Goal: Information Seeking & Learning: Find specific page/section

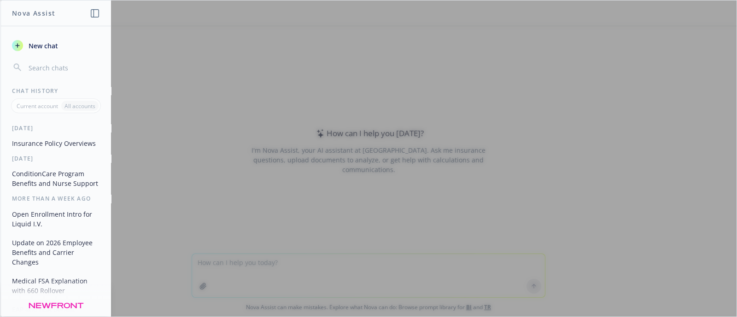
click at [235, 219] on div at bounding box center [368, 158] width 736 height 316
click at [239, 259] on div at bounding box center [368, 158] width 736 height 316
click at [215, 275] on div at bounding box center [368, 158] width 736 height 316
click at [34, 43] on span "New chat" at bounding box center [42, 46] width 31 height 10
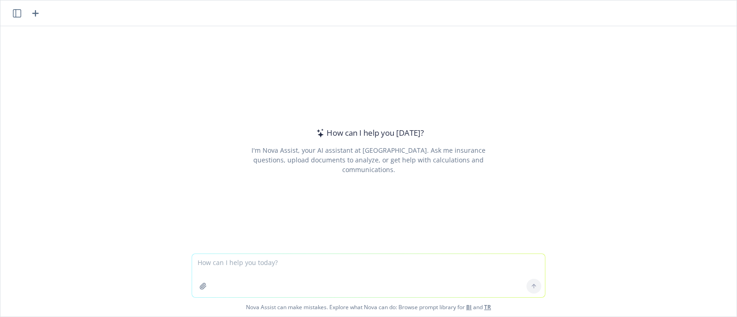
click at [238, 274] on textarea at bounding box center [368, 275] width 353 height 43
type textarea "What is the materials copay for this vision plan?"
click at [199, 286] on icon "button" at bounding box center [202, 286] width 7 height 7
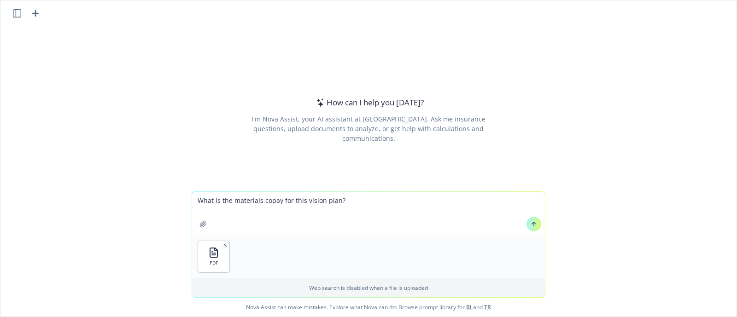
click at [531, 224] on icon at bounding box center [534, 224] width 6 height 6
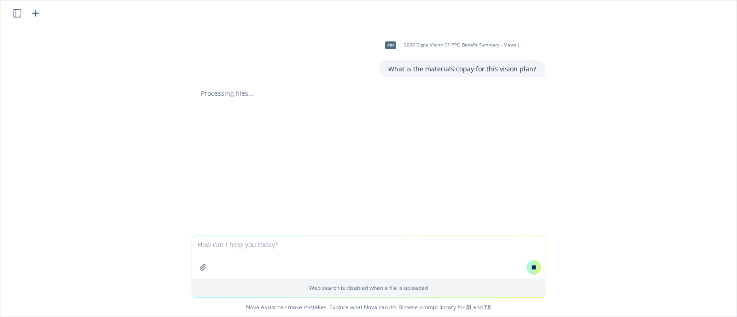
click at [633, 136] on div "pdf 2026 Cigna Vision C1 PPO Benefit Summary - Mews (659991).pdf What is the ma…" at bounding box center [368, 131] width 736 height 210
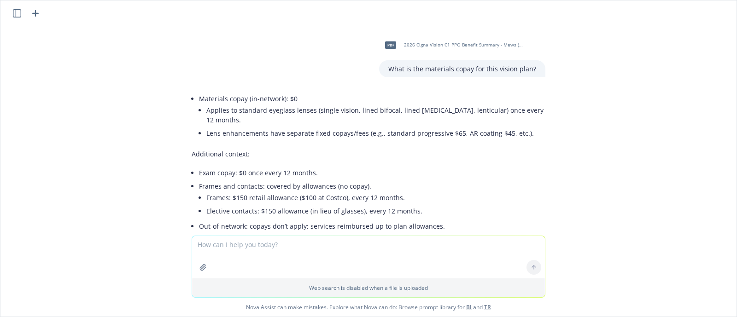
scroll to position [29, 0]
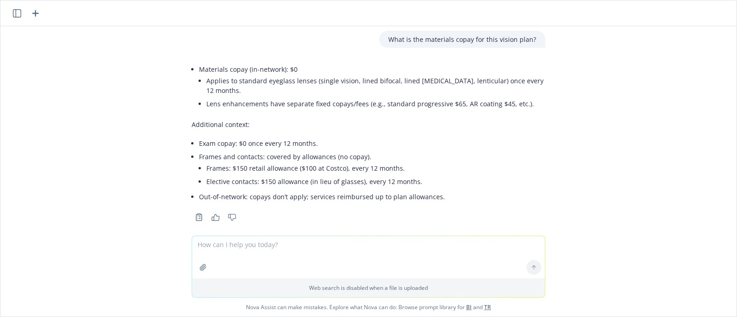
click at [256, 254] on textarea at bounding box center [368, 257] width 353 height 42
type textarea "materials copay for out-of-network?"
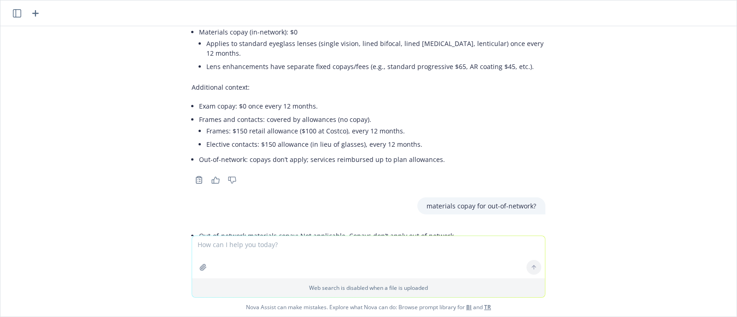
scroll to position [169, 0]
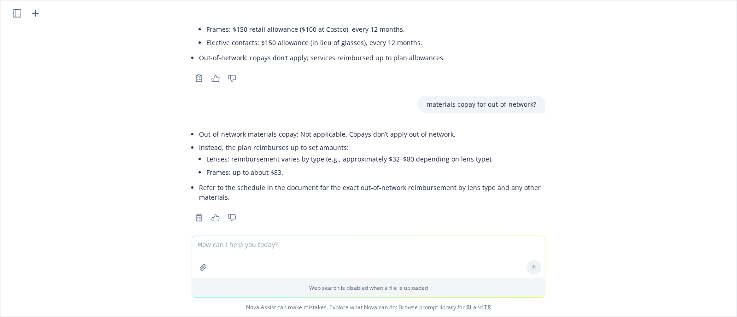
click at [321, 252] on textarea at bounding box center [368, 257] width 353 height 42
type textarea "medically necessary contact coverage?"
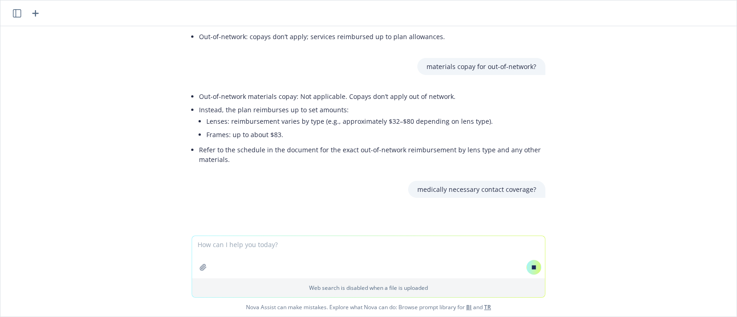
scroll to position [199, 0]
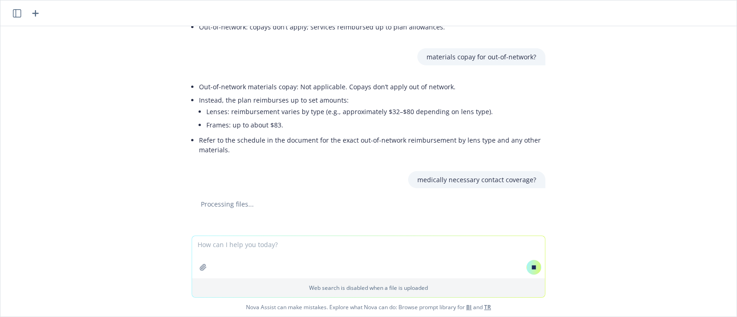
click at [364, 249] on textarea at bounding box center [368, 257] width 353 height 42
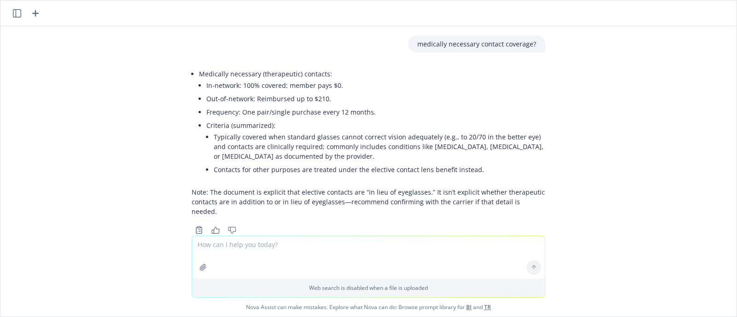
scroll to position [371, 0]
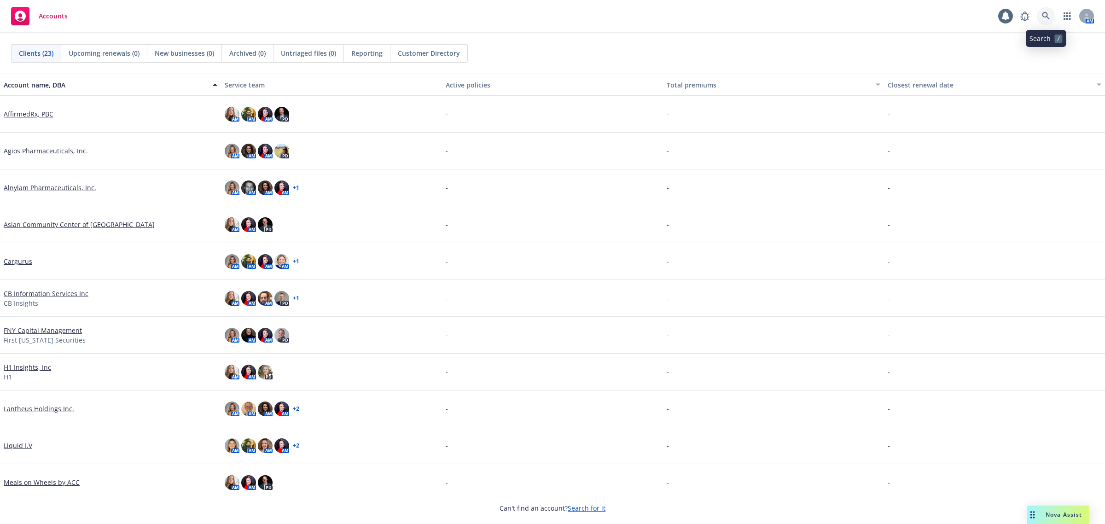
click at [1049, 17] on icon at bounding box center [1046, 16] width 8 height 8
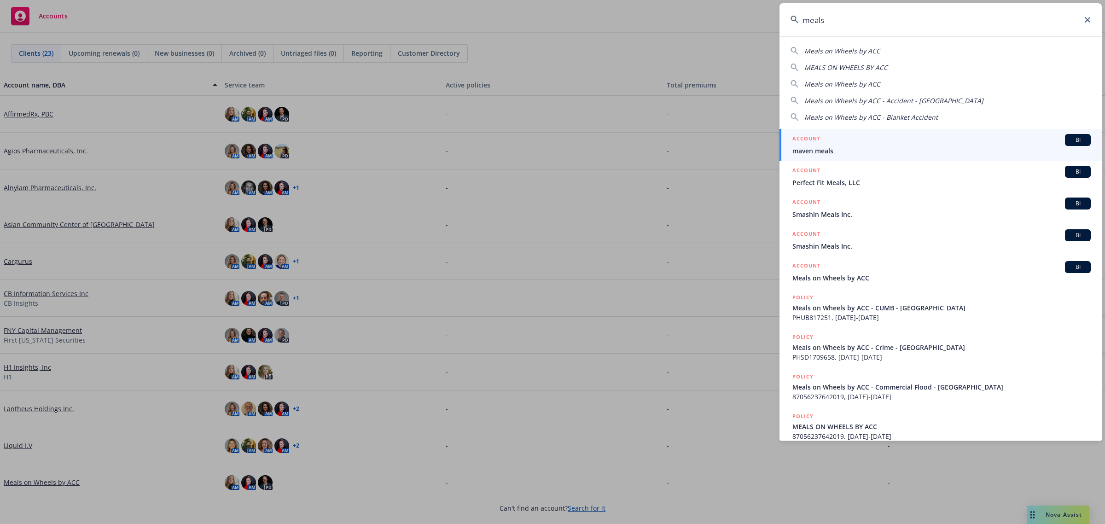
click at [903, 50] on div "Meals on Wheels by ACC" at bounding box center [941, 51] width 300 height 10
type input "Meals on Wheels by ACC"
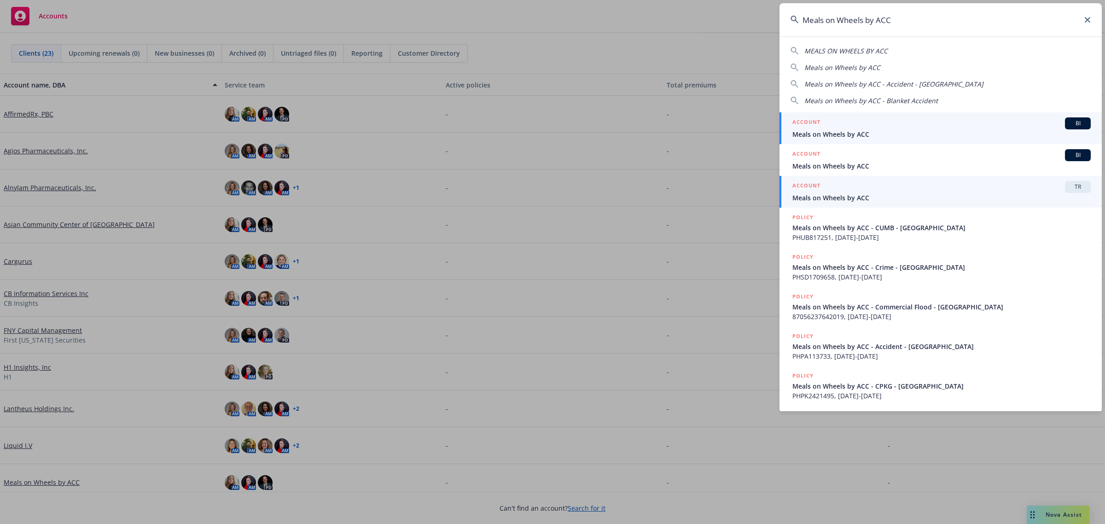
click at [880, 186] on div "ACCOUNT TR" at bounding box center [942, 187] width 298 height 12
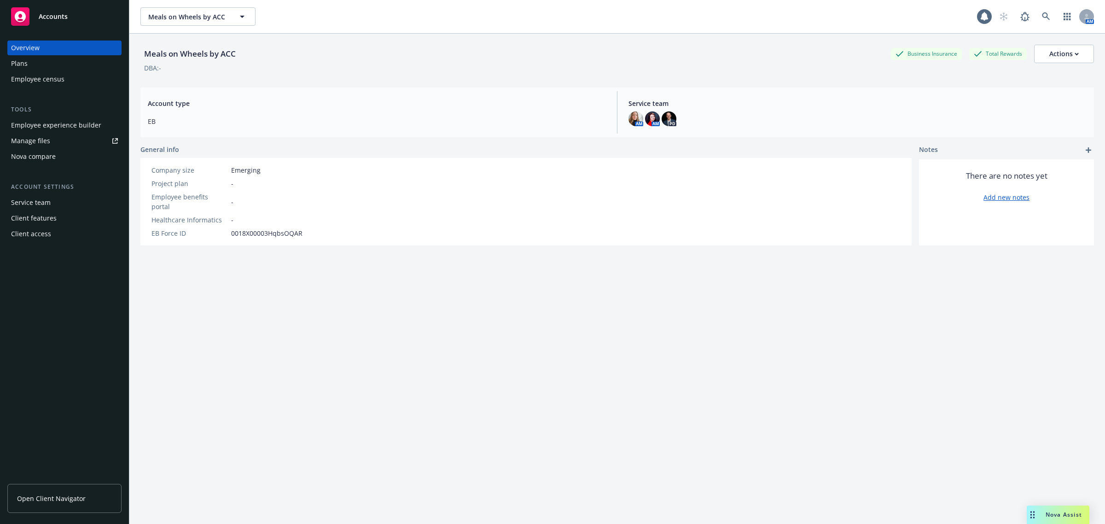
click at [47, 123] on div "Employee experience builder" at bounding box center [56, 125] width 90 height 15
click at [1045, 16] on link at bounding box center [1046, 16] width 18 height 18
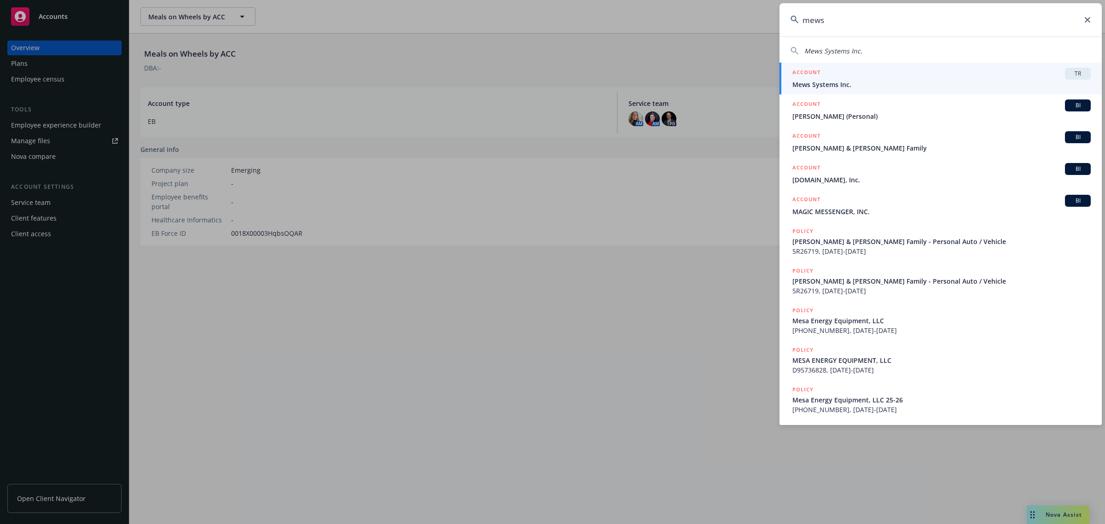
type input "mews"
click at [1004, 69] on div "ACCOUNT TR" at bounding box center [942, 74] width 298 height 12
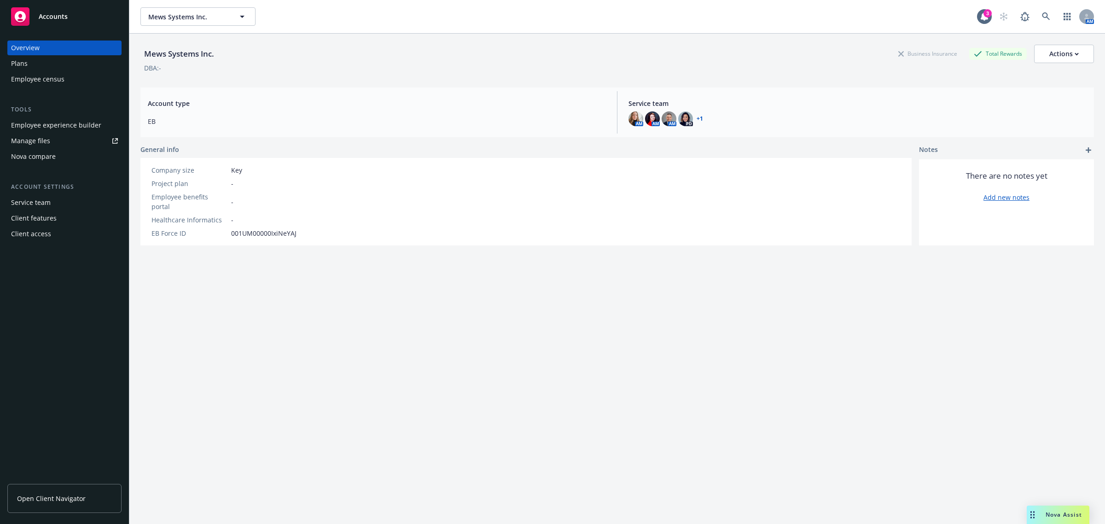
click at [64, 63] on div "Plans" at bounding box center [64, 63] width 107 height 15
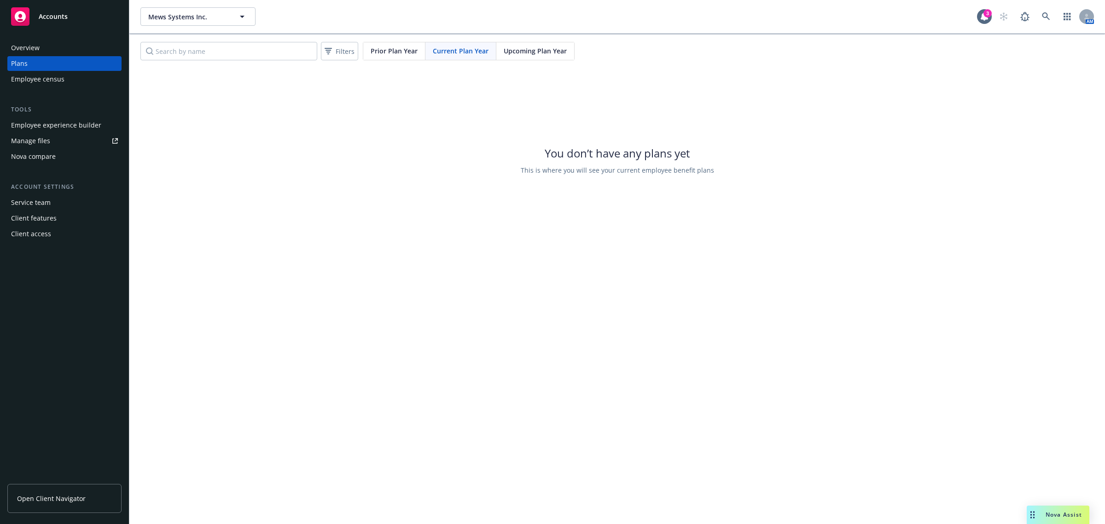
click at [572, 272] on div "Mews Systems Inc. Mews Systems Inc. 3 AM Filters Prior Plan Year Current Plan Y…" at bounding box center [617, 262] width 976 height 524
click at [543, 45] on div "Upcoming Plan Year" at bounding box center [536, 51] width 78 height 18
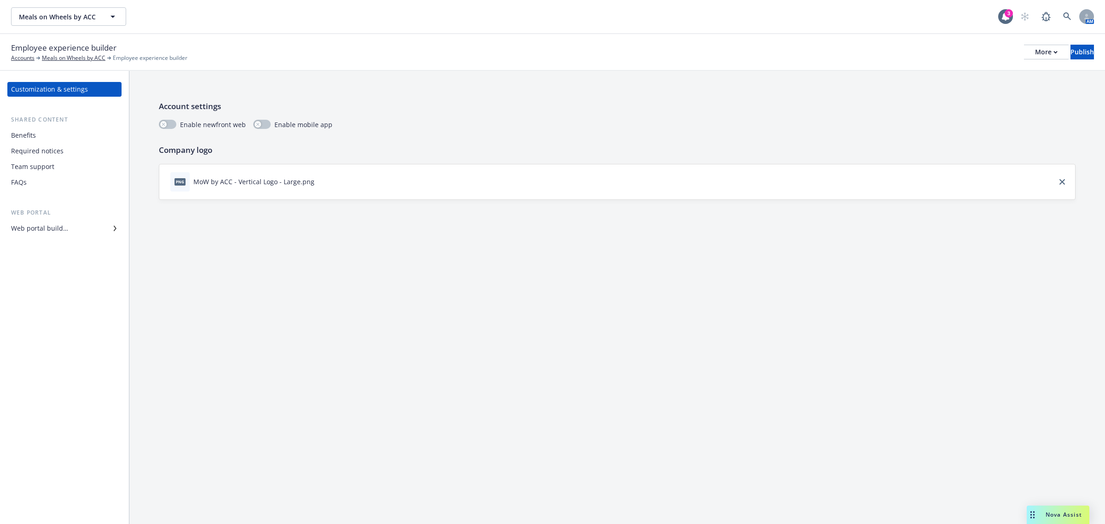
click at [61, 233] on div "Web portal builder" at bounding box center [39, 228] width 57 height 15
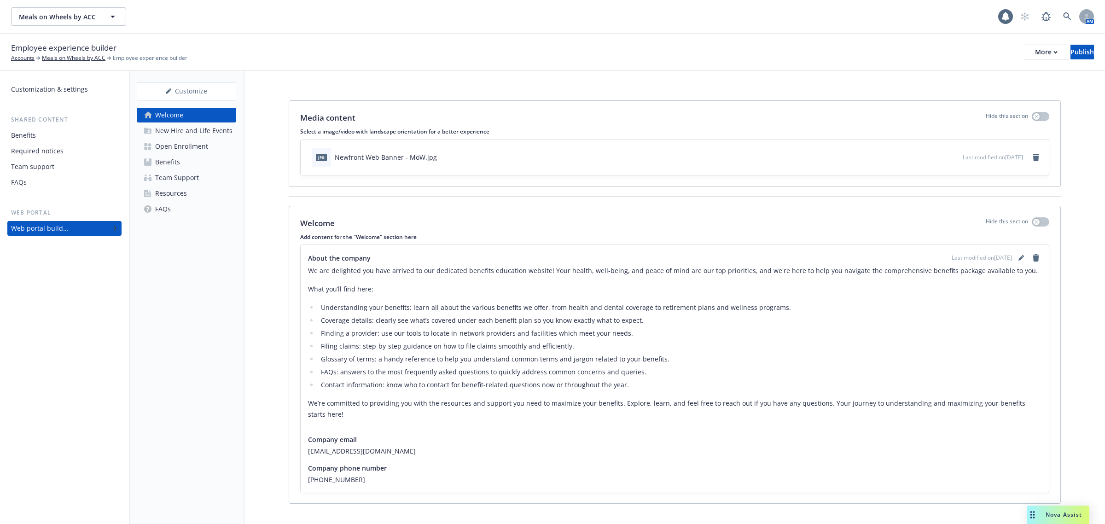
click at [183, 160] on link "Benefits" at bounding box center [186, 162] width 99 height 15
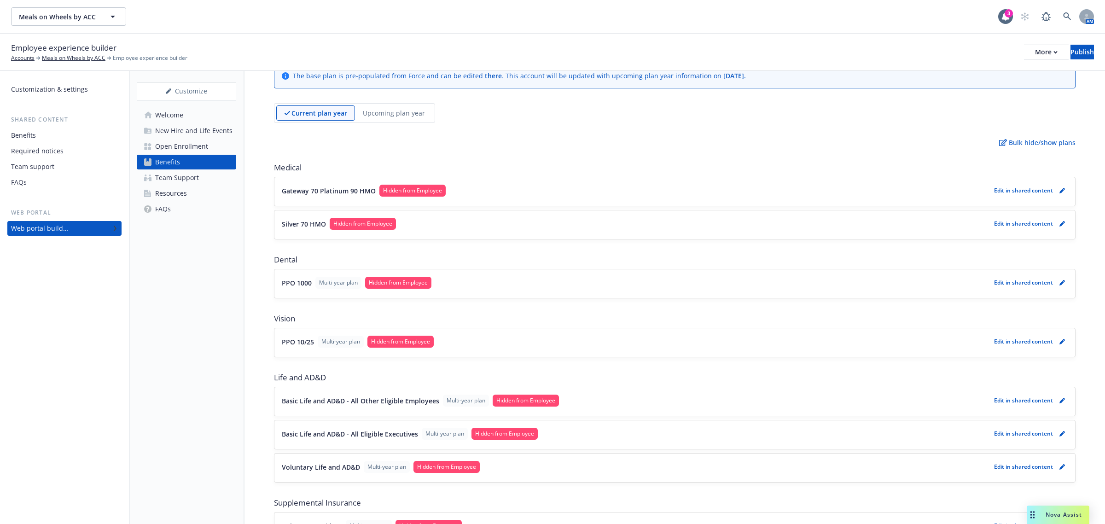
scroll to position [58, 0]
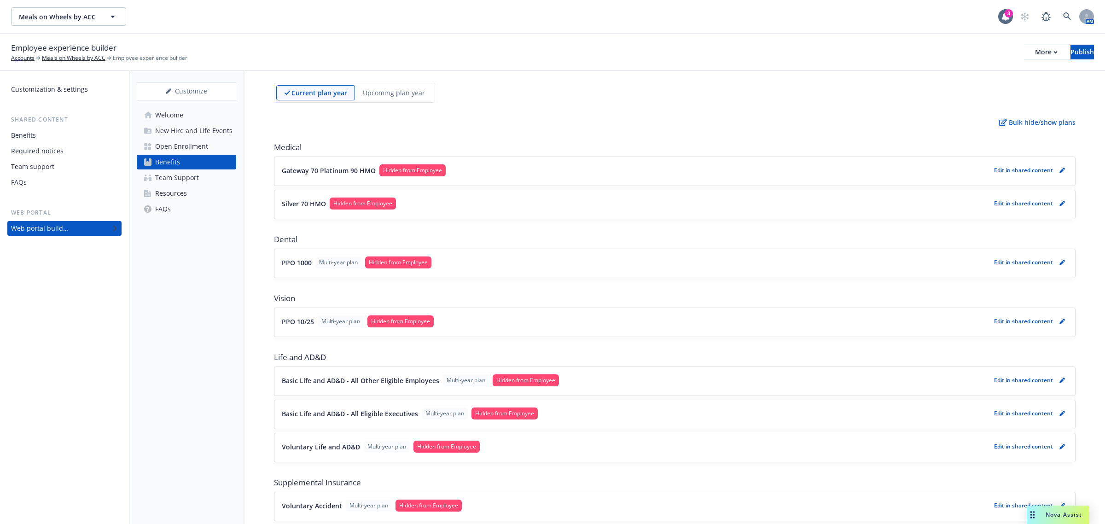
click at [584, 327] on button "PPO 10/25 Multi-year plan Hidden from Employee" at bounding box center [636, 322] width 709 height 12
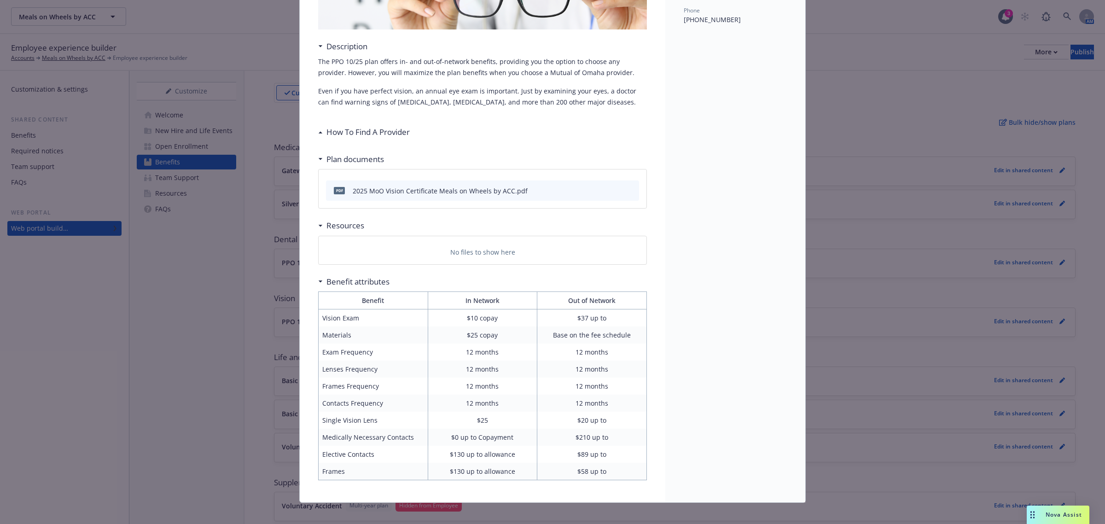
scroll to position [162, 0]
